Goal: Information Seeking & Learning: Learn about a topic

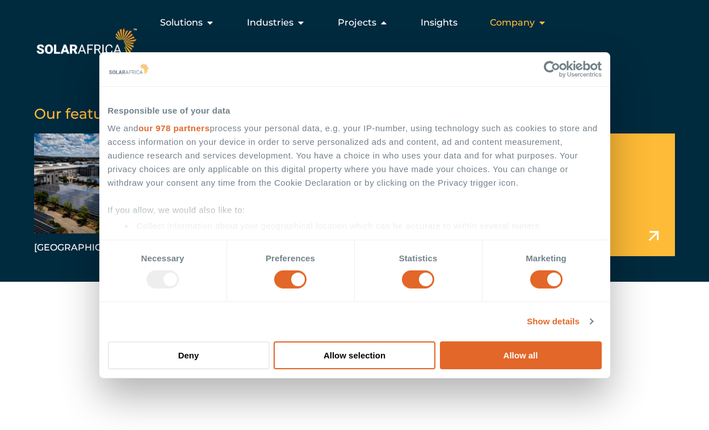
click at [507, 27] on span "Company" at bounding box center [512, 23] width 45 height 14
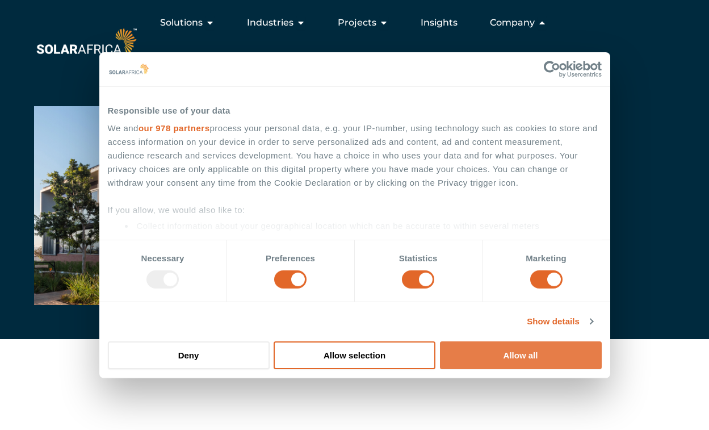
click at [543, 354] on button "Allow all" at bounding box center [521, 355] width 162 height 28
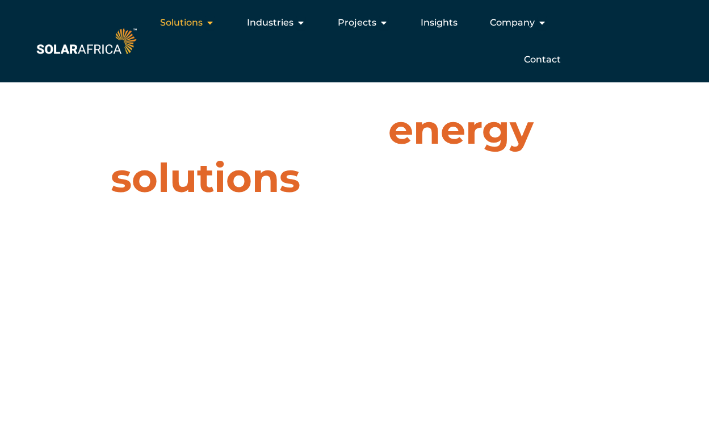
click at [210, 24] on icon "Menu" at bounding box center [209, 22] width 9 height 9
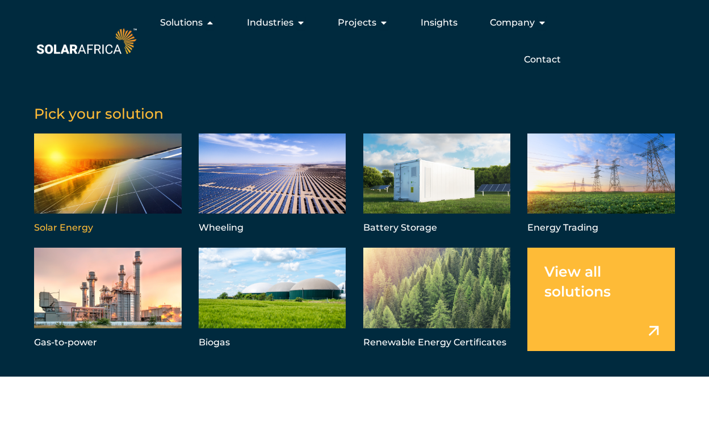
click at [121, 162] on link "Menu" at bounding box center [108, 184] width 148 height 103
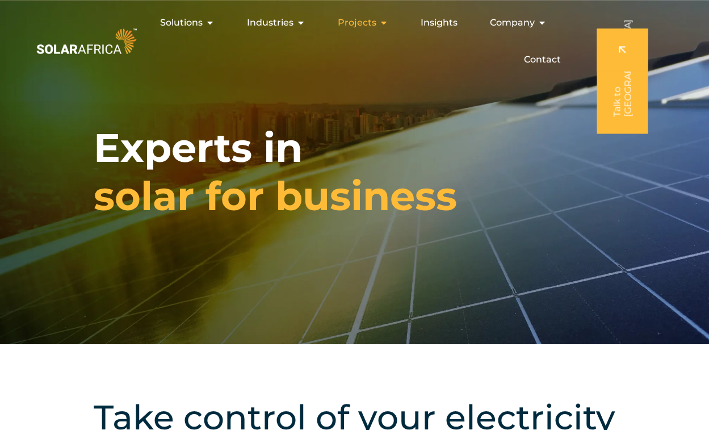
click at [374, 25] on span "Projects" at bounding box center [357, 23] width 39 height 14
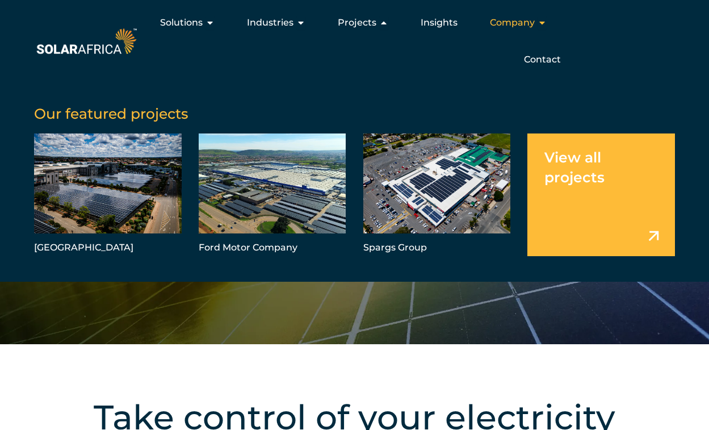
click at [518, 24] on span "Company" at bounding box center [512, 23] width 45 height 14
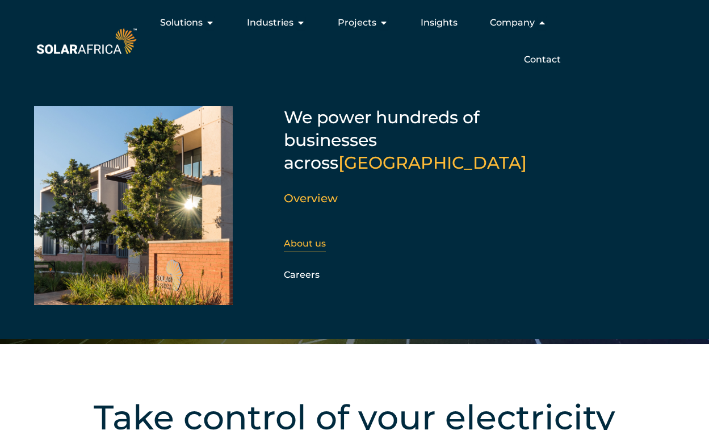
click at [312, 238] on link "About us" at bounding box center [305, 243] width 42 height 11
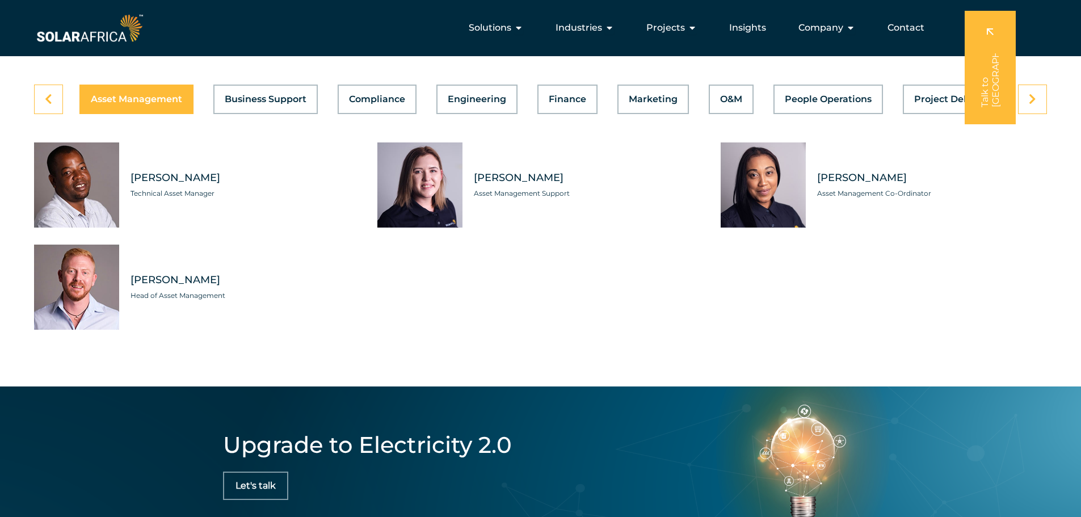
scroll to position [3197, 0]
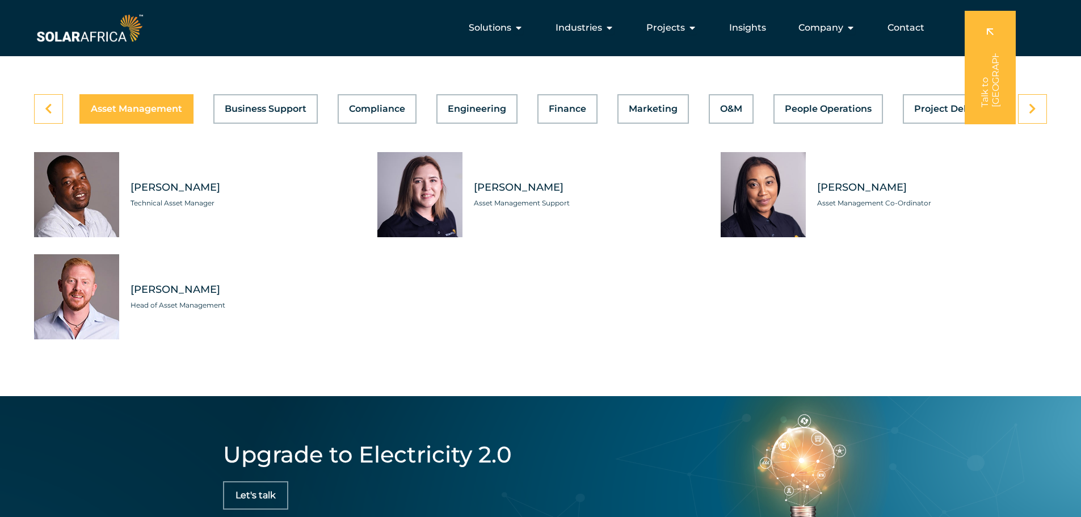
click at [536, 103] on div "Asset Management Business Support Compliance Engineering Finance Marketing O&M …" at bounding box center [540, 109] width 1013 height 30
click at [581, 105] on span "Finance" at bounding box center [567, 108] width 37 height 9
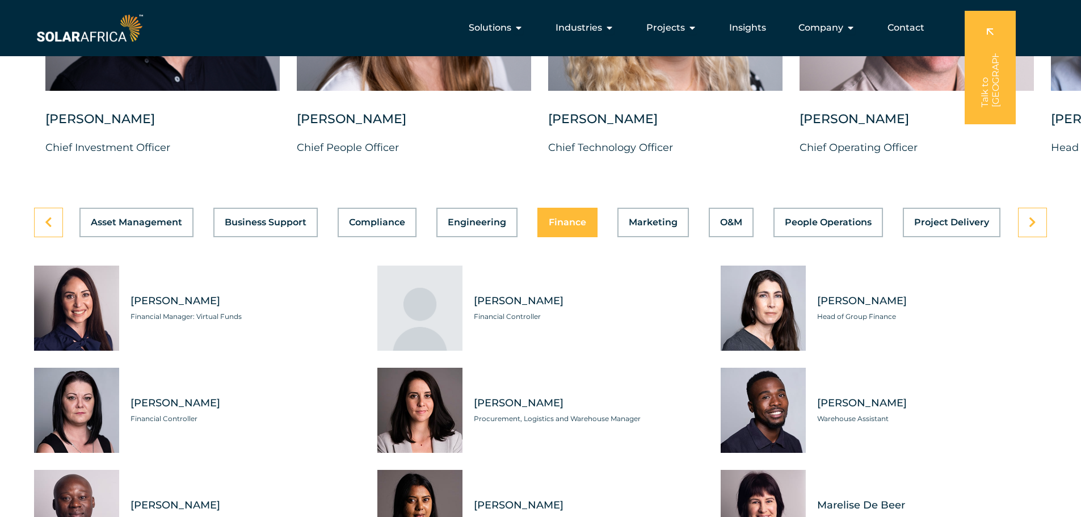
scroll to position [2800, 0]
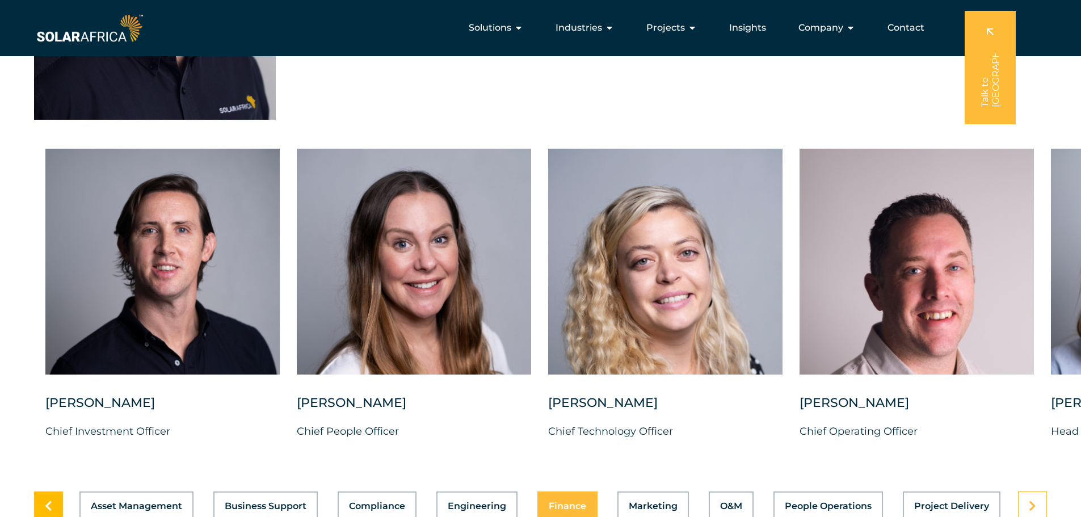
click at [37, 429] on link at bounding box center [48, 507] width 29 height 30
click at [41, 429] on link at bounding box center [48, 507] width 29 height 30
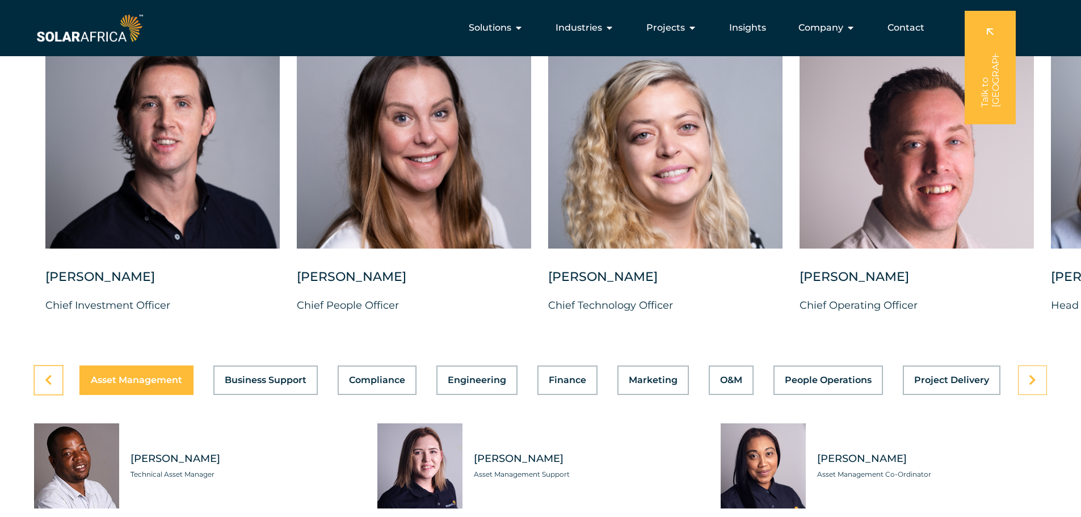
scroll to position [2857, 0]
